Goal: Task Accomplishment & Management: Manage account settings

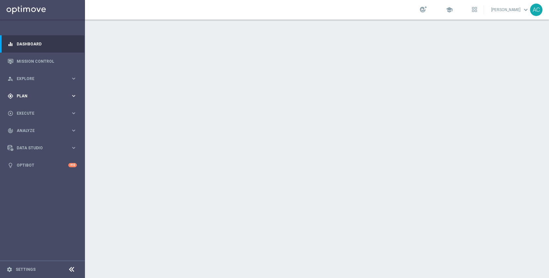
click at [44, 96] on span "Plan" at bounding box center [44, 96] width 54 height 4
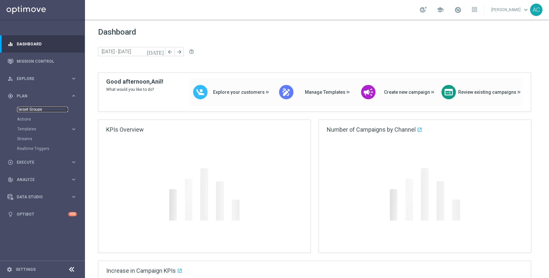
click at [37, 108] on link "Target Groups" at bounding box center [42, 109] width 51 height 5
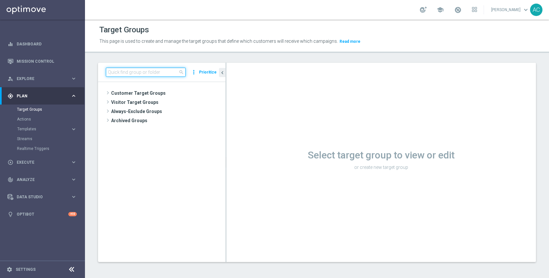
click at [158, 72] on input at bounding box center [146, 72] width 80 height 9
paste input "ED_OMNI_20250919_Bellingham_Bin_Wins"
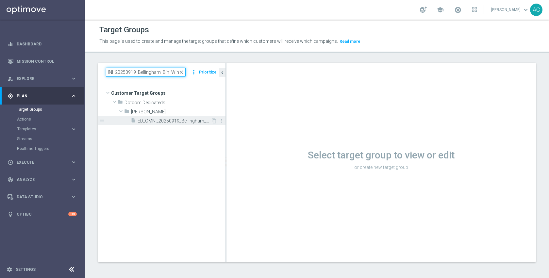
type input "ED_OMNI_20250919_Bellingham_Bin_Wins"
click at [165, 121] on span "ED_OMNI_20250919_Bellingham_Bin_Wins" at bounding box center [174, 121] width 73 height 6
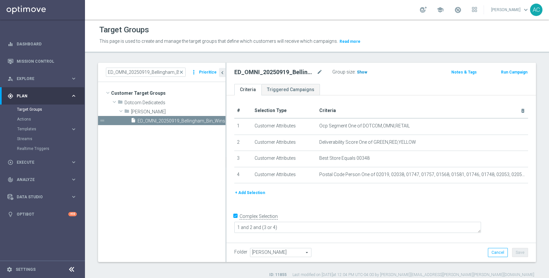
click at [360, 73] on span "Show" at bounding box center [362, 72] width 10 height 5
click at [366, 72] on span "22,540" at bounding box center [364, 73] width 14 height 6
click at [38, 197] on span "Data Studio" at bounding box center [44, 197] width 54 height 4
click at [25, 163] on link "Attributes" at bounding box center [42, 161] width 51 height 5
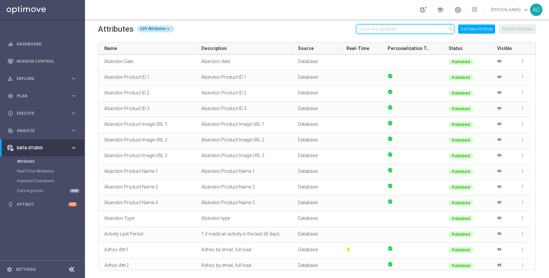
click at [402, 29] on input "text" at bounding box center [405, 29] width 98 height 9
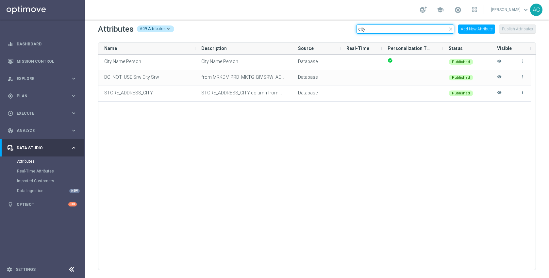
type input "city"
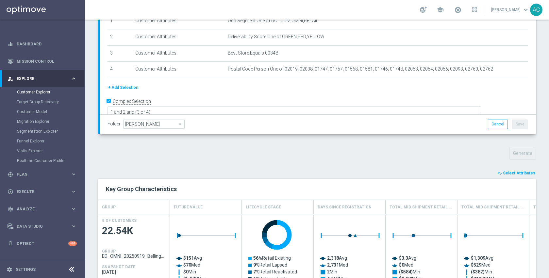
scroll to position [110, 0]
click at [522, 174] on span "Select Attributes" at bounding box center [519, 172] width 32 height 5
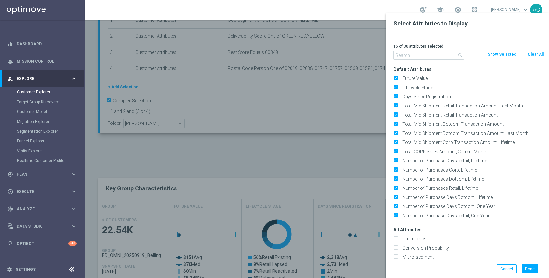
drag, startPoint x: 534, startPoint y: 56, endPoint x: 529, endPoint y: 53, distance: 6.3
click at [534, 56] on button "Clear All" at bounding box center [535, 54] width 17 height 7
checkbox input "false"
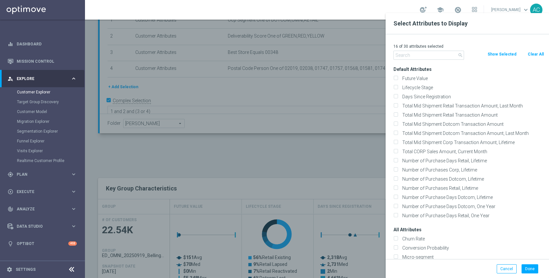
checkbox input "false"
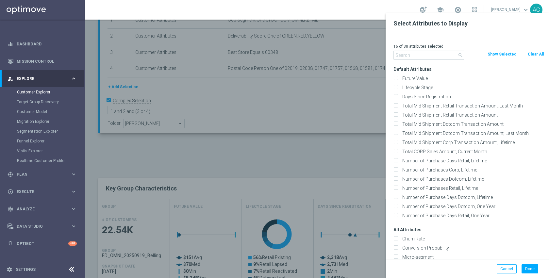
checkbox input "false"
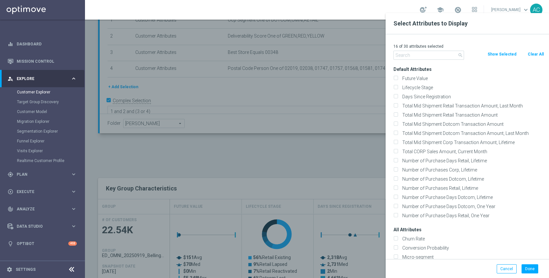
checkbox input "false"
click at [442, 58] on input "text" at bounding box center [428, 55] width 71 height 9
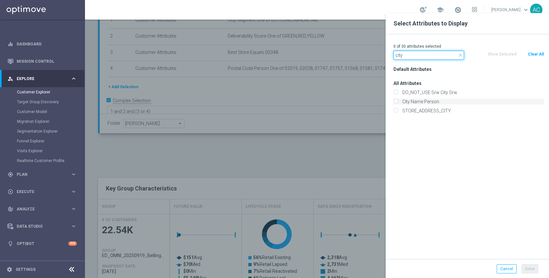
type input "city"
click at [437, 101] on label "City Name Person" at bounding box center [472, 102] width 144 height 6
click at [398, 101] on input "City Name Person" at bounding box center [395, 102] width 4 height 4
checkbox input "true"
click at [442, 112] on label "STORE_ADDRESS_CITY" at bounding box center [472, 111] width 144 height 6
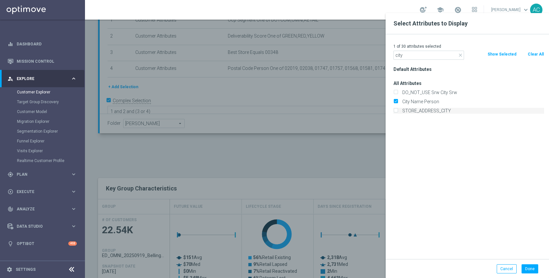
click at [398, 112] on input "STORE_ADDRESS_CITY" at bounding box center [395, 111] width 4 height 4
checkbox input "true"
click at [530, 269] on button "Done" at bounding box center [530, 268] width 17 height 9
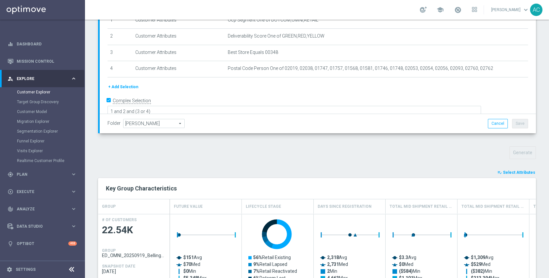
type input "Search"
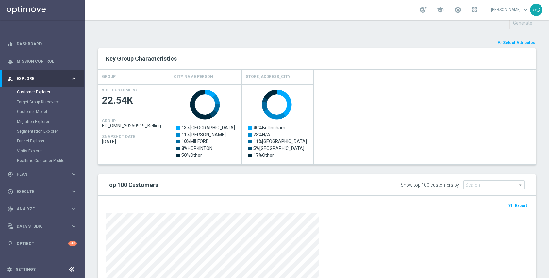
scroll to position [231, 0]
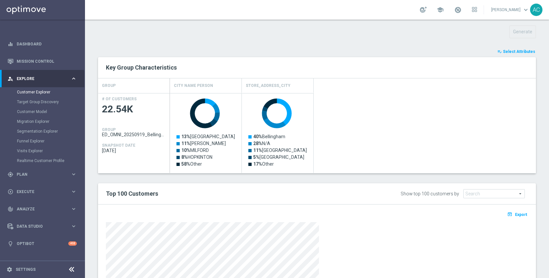
click at [505, 53] on span "Select Attributes" at bounding box center [519, 51] width 32 height 5
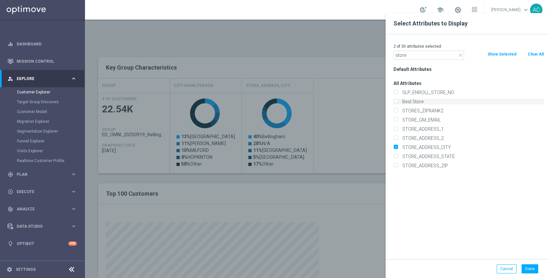
type input "store"
click at [432, 101] on label "Best Store" at bounding box center [472, 102] width 144 height 6
click at [398, 101] on input "Best Store" at bounding box center [395, 102] width 4 height 4
checkbox input "true"
click at [531, 269] on button "Done" at bounding box center [530, 268] width 17 height 9
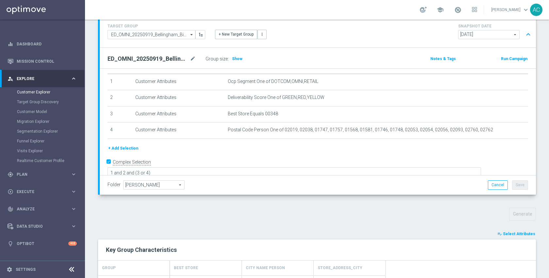
scroll to position [135, 0]
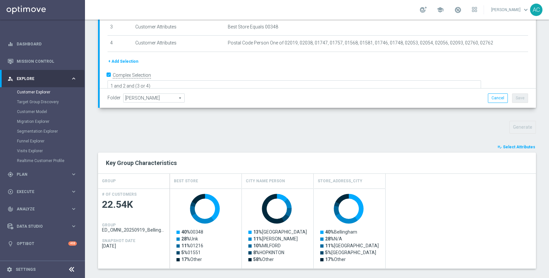
click at [518, 146] on span "Select Attributes" at bounding box center [519, 147] width 32 height 5
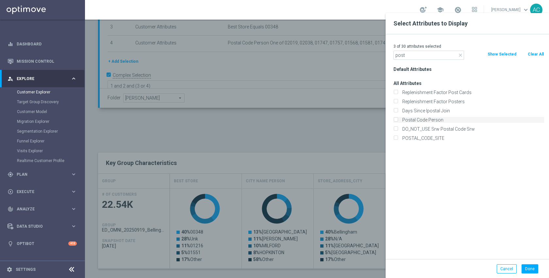
type input "post"
click at [429, 120] on label "Postal Code Person" at bounding box center [472, 120] width 144 height 6
click at [398, 120] on input "Postal Code Person" at bounding box center [395, 121] width 4 height 4
checkbox input "true"
click at [533, 267] on button "Done" at bounding box center [530, 268] width 17 height 9
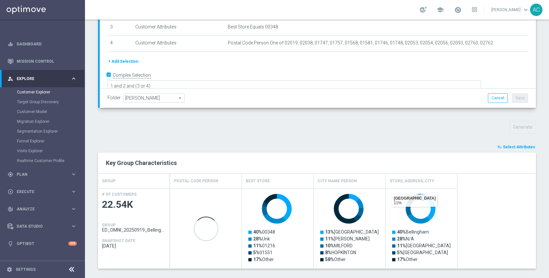
scroll to position [333, 0]
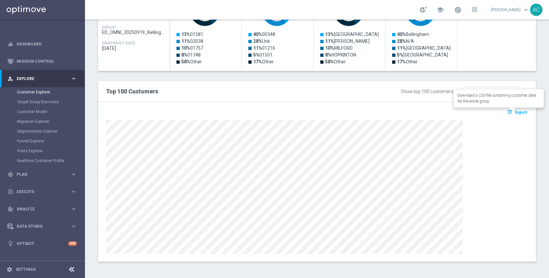
click at [515, 112] on span "Export" at bounding box center [521, 112] width 12 height 5
click at [507, 111] on icon "open_in_browser" at bounding box center [510, 111] width 7 height 5
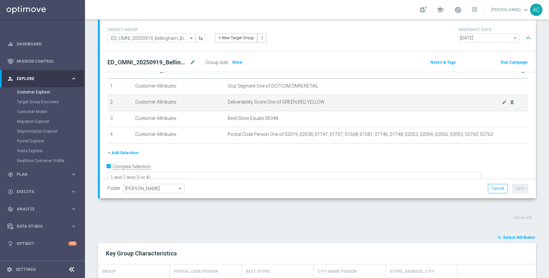
scroll to position [18, 0]
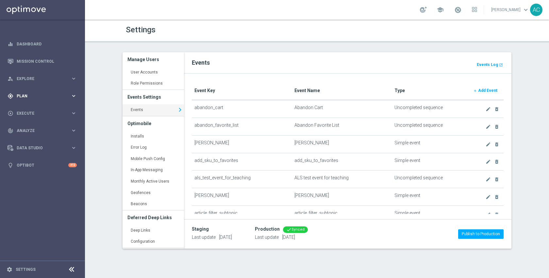
click at [34, 96] on span "Plan" at bounding box center [44, 96] width 54 height 4
click at [30, 111] on link "Target Groups" at bounding box center [42, 109] width 51 height 5
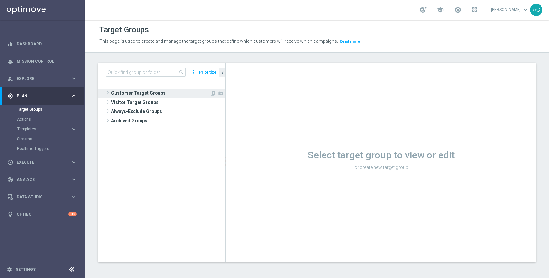
click at [146, 94] on span "Customer Target Groups" at bounding box center [160, 93] width 99 height 9
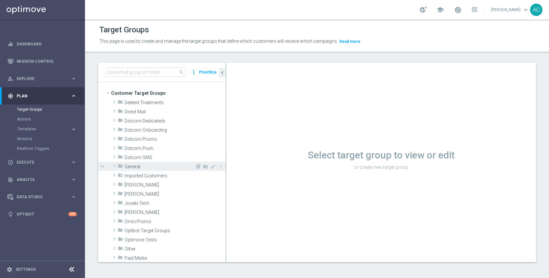
click at [151, 170] on div "folder General" at bounding box center [156, 166] width 77 height 9
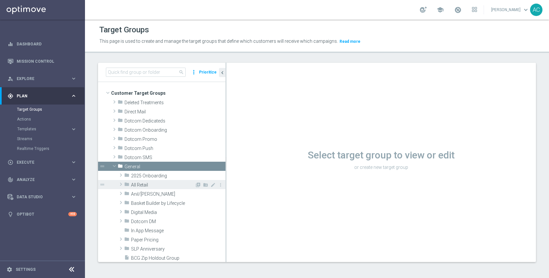
click at [150, 183] on span "All Retail" at bounding box center [163, 185] width 64 height 6
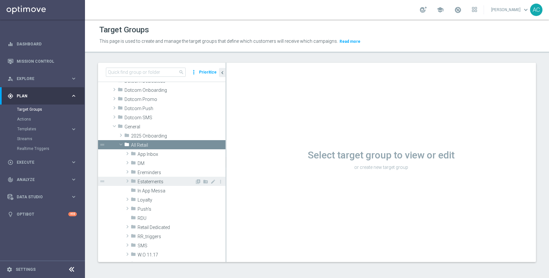
scroll to position [41, 0]
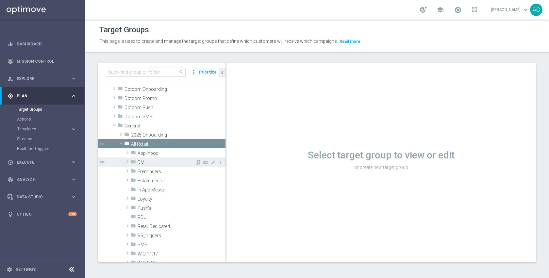
click at [148, 160] on span "DM" at bounding box center [166, 163] width 57 height 6
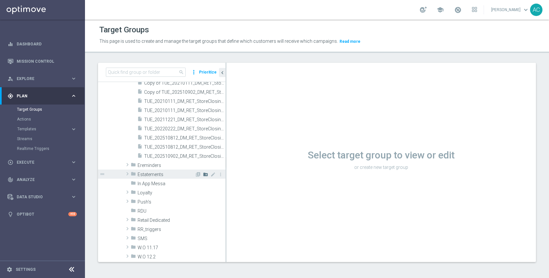
scroll to position [151, 0]
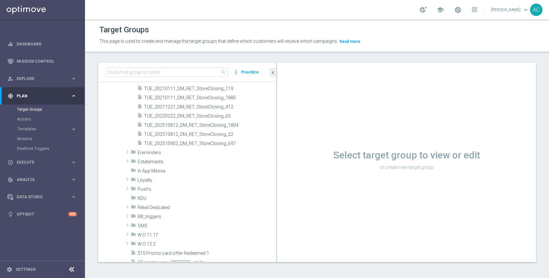
drag, startPoint x: 226, startPoint y: 157, endPoint x: 294, endPoint y: 151, distance: 68.6
click at [296, 152] on as-split "search more_vert Prioritize Customer Target Groups library_add create_new_folder" at bounding box center [317, 162] width 438 height 199
click at [200, 145] on span "TUE_202510902_DM_RET_StoreClosing_697" at bounding box center [202, 144] width 116 height 6
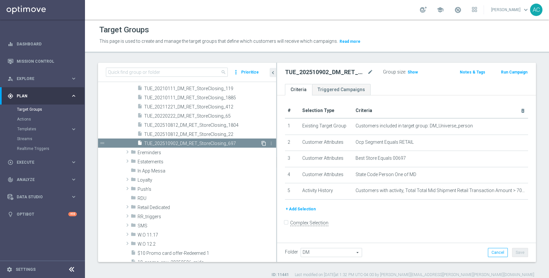
click at [261, 144] on icon "content_copy" at bounding box center [263, 143] width 5 height 5
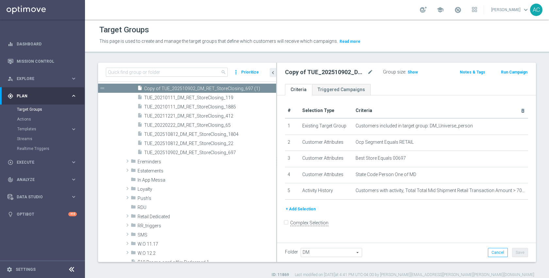
scroll to position [106, 0]
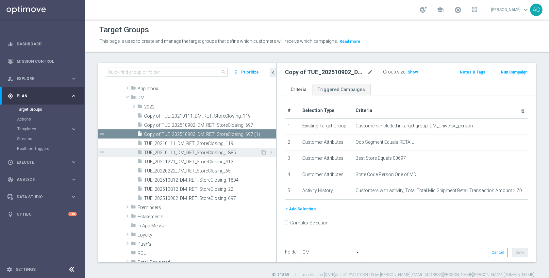
click at [235, 152] on span "TUE_20210111_DM_RET_StoreClosing_1885" at bounding box center [202, 153] width 116 height 6
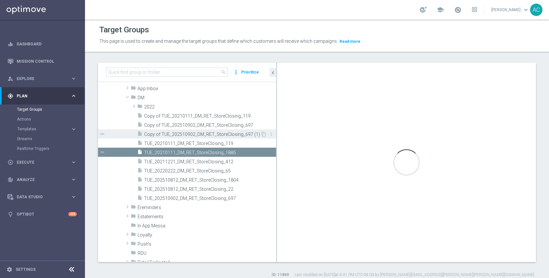
click at [238, 136] on span "Copy of TUE_202510902_DM_RET_StoreClosing_697 (1)" at bounding box center [202, 135] width 116 height 6
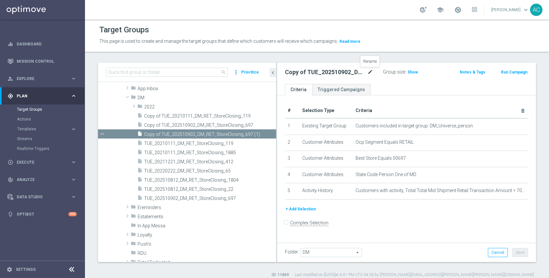
click at [370, 73] on icon "mode_edit" at bounding box center [370, 72] width 6 height 8
click at [369, 72] on input "Copy of TUE_202510902_DM_RET_StoreClosing_697 (1)" at bounding box center [329, 72] width 88 height 9
drag, startPoint x: 357, startPoint y: 73, endPoint x: 385, endPoint y: 73, distance: 27.8
click at [385, 73] on div "Copy of TUE_202510902_DM_RET_StoreClosing_697 (1) Group size : Show" at bounding box center [364, 73] width 169 height 10
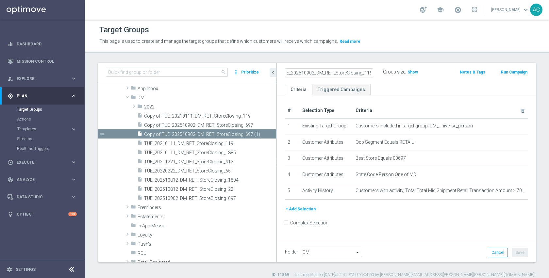
scroll to position [0, 0]
type input "TUE_2025109_DM_RET_StoreClosing_1165"
click at [372, 71] on icon "mode_edit" at bounding box center [370, 72] width 6 height 8
click at [357, 72] on input "TUE_2025109_DM_RET_StoreClosing_1165" at bounding box center [329, 72] width 88 height 9
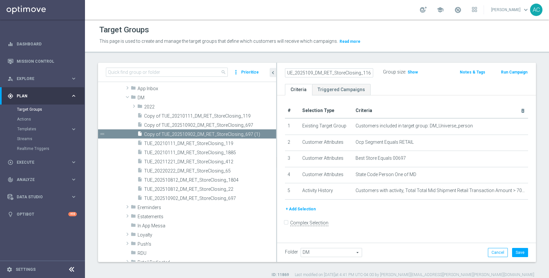
click at [311, 75] on input "TUE_2025109_DM_RET_StoreClosing_1165" at bounding box center [329, 72] width 88 height 9
type input "TUE_202510923_DM_RET_StoreClosing_1165"
click at [440, 207] on div "+ Add Selection" at bounding box center [406, 209] width 253 height 7
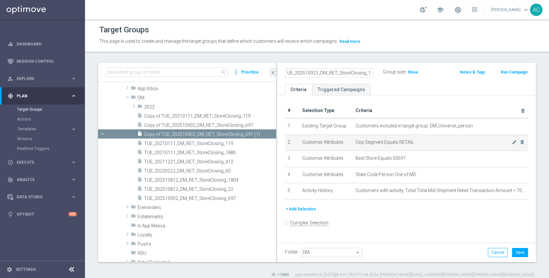
scroll to position [0, 0]
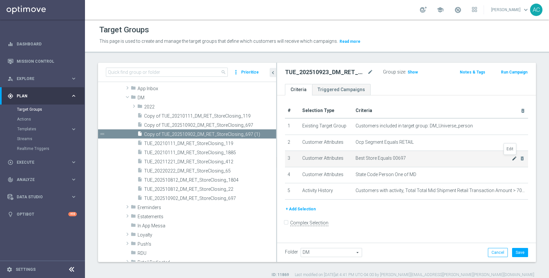
click at [512, 158] on icon "mode_edit" at bounding box center [514, 158] width 5 height 5
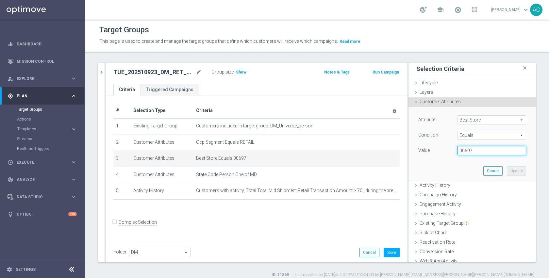
drag, startPoint x: 456, startPoint y: 151, endPoint x: 476, endPoint y: 150, distance: 19.9
click at [476, 150] on input "00697" at bounding box center [491, 150] width 69 height 9
type input "01165"
click at [507, 169] on button "Update" at bounding box center [516, 170] width 19 height 9
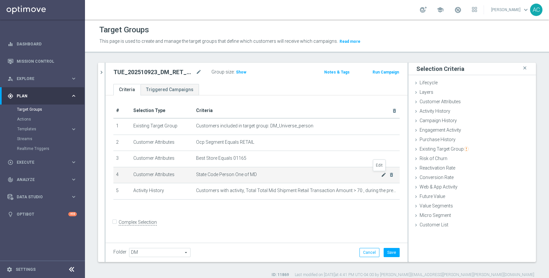
click at [381, 176] on icon "mode_edit" at bounding box center [383, 174] width 5 height 5
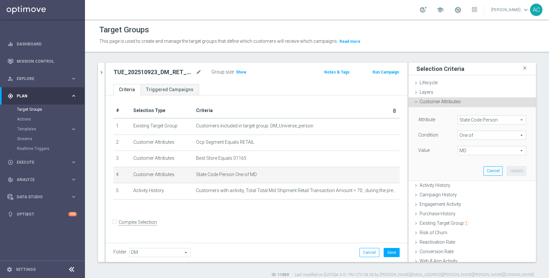
click at [461, 147] on span "MD" at bounding box center [492, 150] width 68 height 8
click at [470, 163] on span "Show Selected" at bounding box center [479, 163] width 24 height 5
click at [464, 163] on input "Show Selected" at bounding box center [462, 165] width 4 height 4
checkbox input "true"
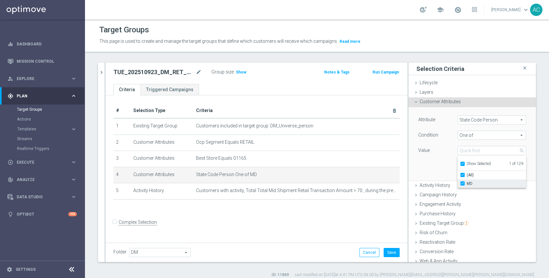
click at [467, 182] on span "MD" at bounding box center [496, 183] width 59 height 5
click at [467, 182] on input "MD" at bounding box center [464, 184] width 4 height 4
checkbox input "false"
type input "Select"
checkbox input "false"
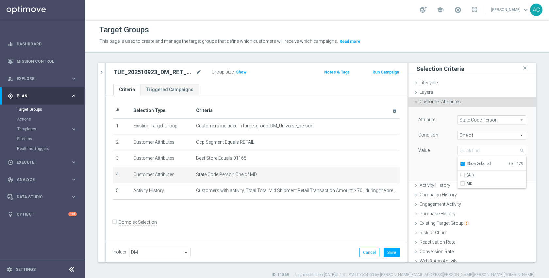
click at [467, 164] on span "Show Selected" at bounding box center [479, 163] width 24 height 5
click at [464, 164] on input "Show Selected" at bounding box center [462, 165] width 4 height 4
checkbox input "false"
click at [470, 223] on span "NJ" at bounding box center [496, 221] width 59 height 5
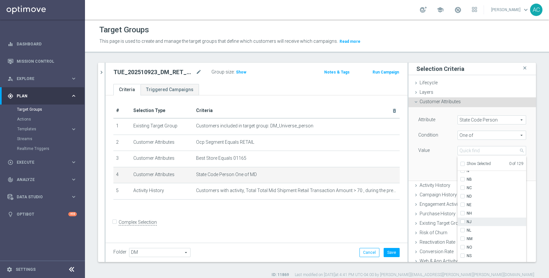
click at [467, 223] on input "NJ" at bounding box center [464, 222] width 4 height 4
checkbox input "true"
type input "NJ"
click at [469, 230] on span "NY" at bounding box center [496, 232] width 59 height 5
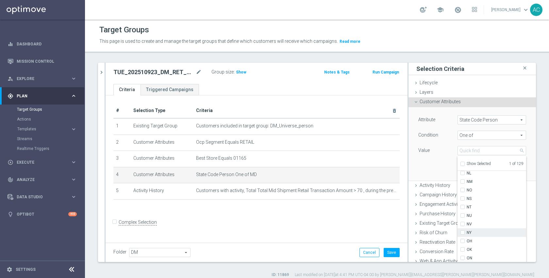
click at [467, 231] on input "NY" at bounding box center [464, 233] width 4 height 4
checkbox input "true"
type input "Selected 2 of 129"
click at [434, 158] on div "Attribute State Code Person State Code Person arrow_drop_down search Condition …" at bounding box center [472, 143] width 118 height 73
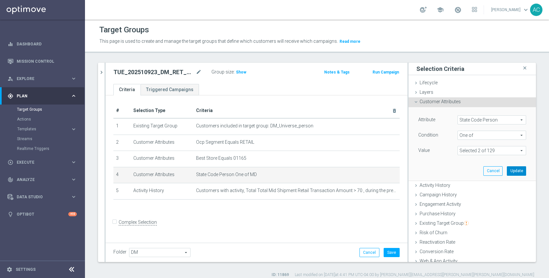
click at [507, 170] on button "Update" at bounding box center [516, 170] width 19 height 9
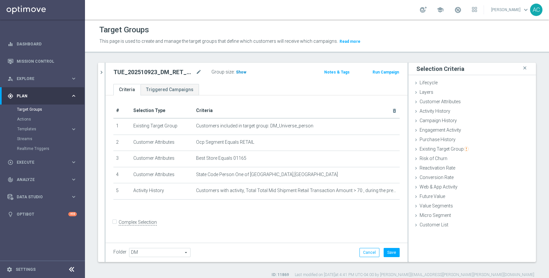
click at [238, 74] on span "Show" at bounding box center [241, 72] width 10 height 5
click at [385, 253] on button "Save" at bounding box center [392, 252] width 16 height 9
click at [352, 227] on form "Complex Selection Invalid Expression" at bounding box center [256, 229] width 286 height 24
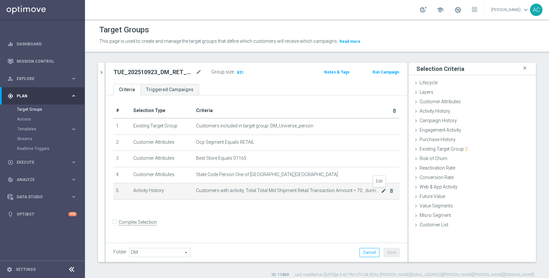
click at [381, 190] on icon "mode_edit" at bounding box center [383, 190] width 5 height 5
